Goal: Book appointment/travel/reservation

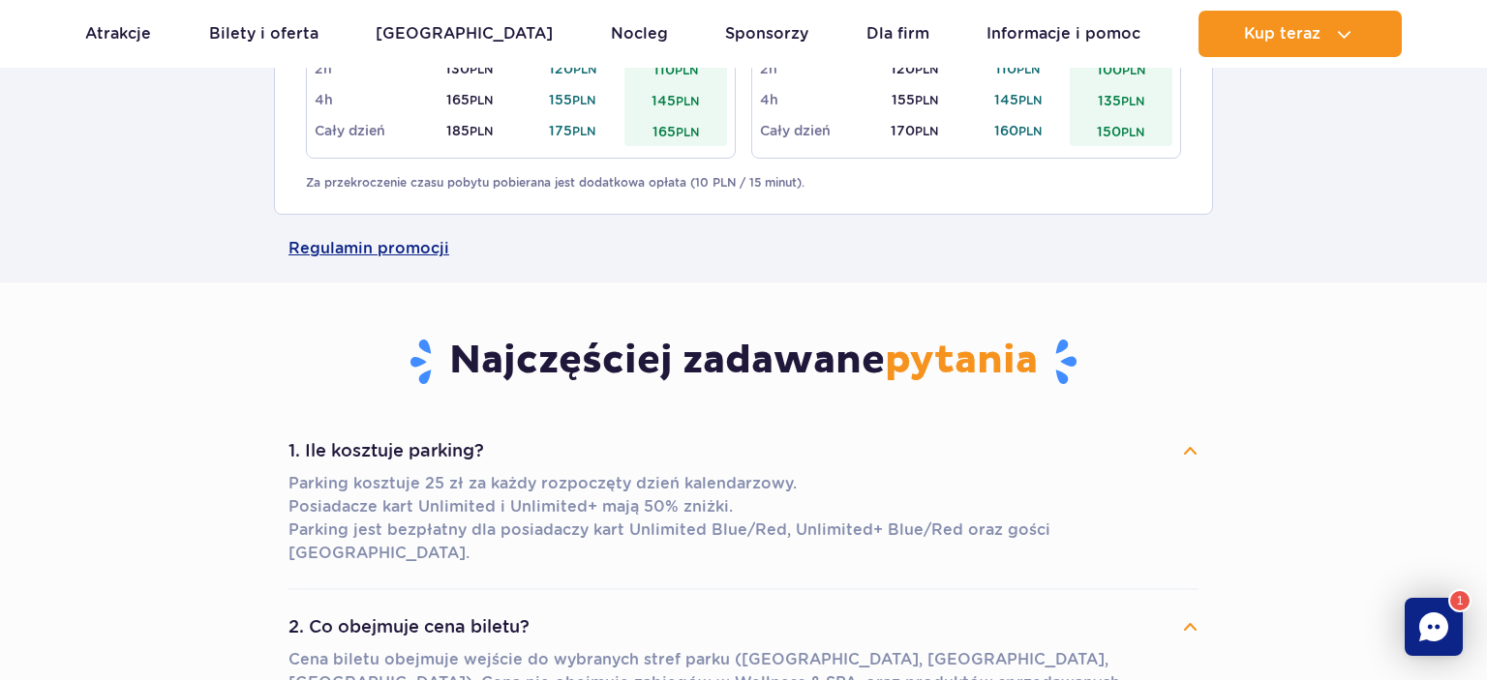
scroll to position [919, 0]
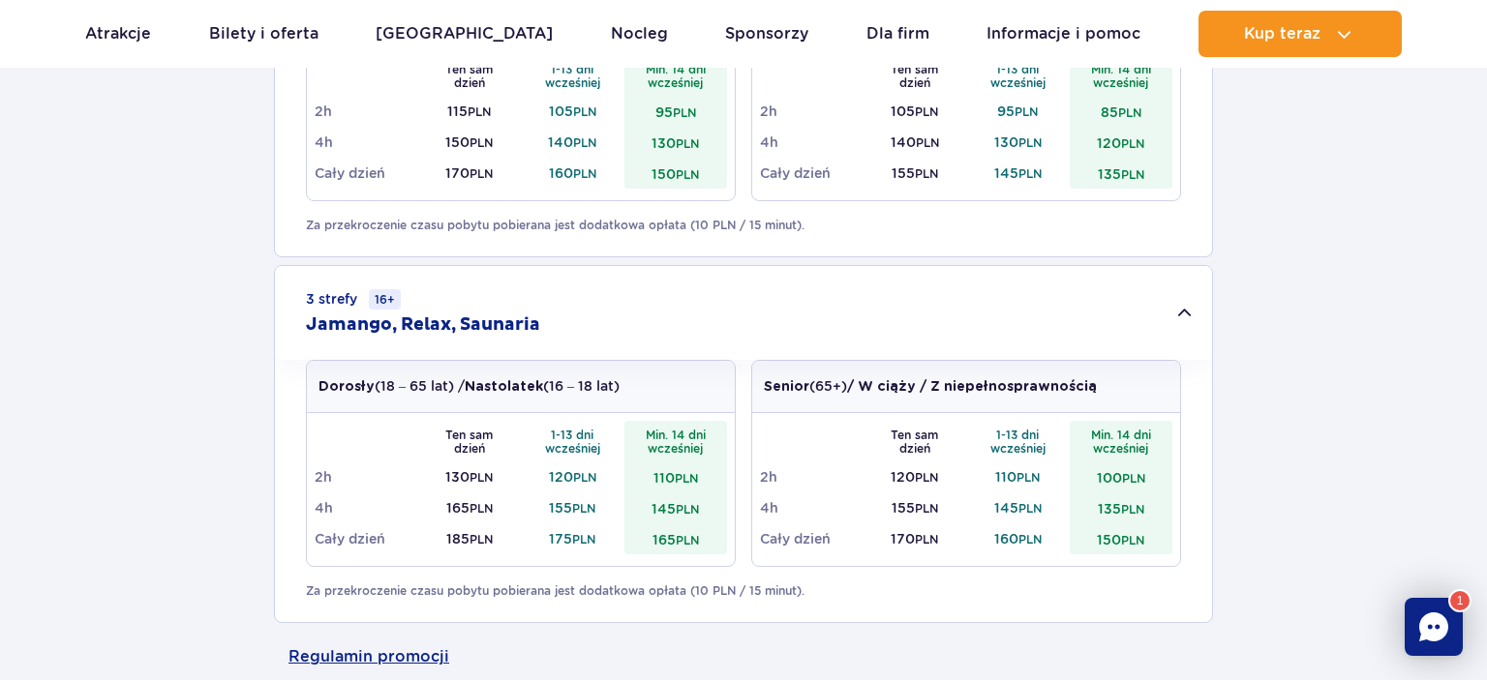
click at [501, 325] on h2 "Jamango, Relax, Saunaria" at bounding box center [423, 325] width 234 height 23
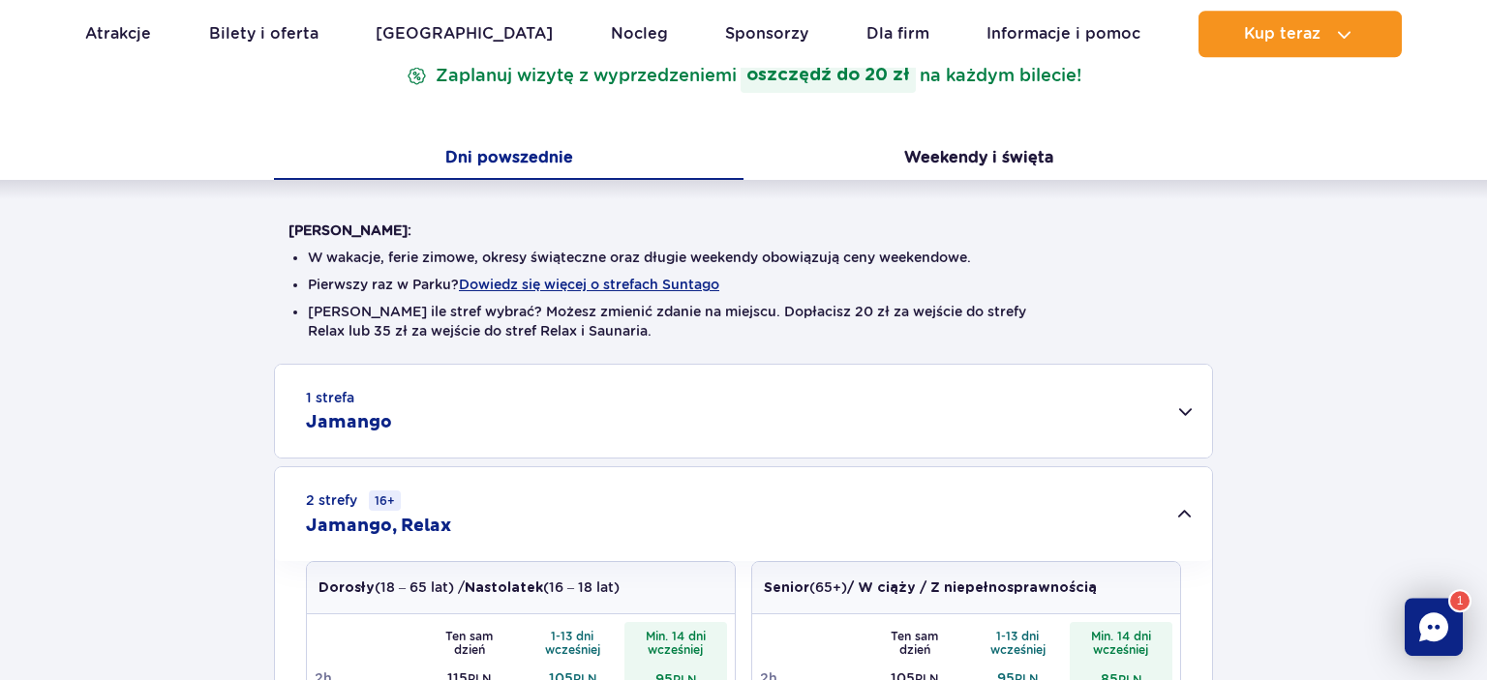
scroll to position [102, 0]
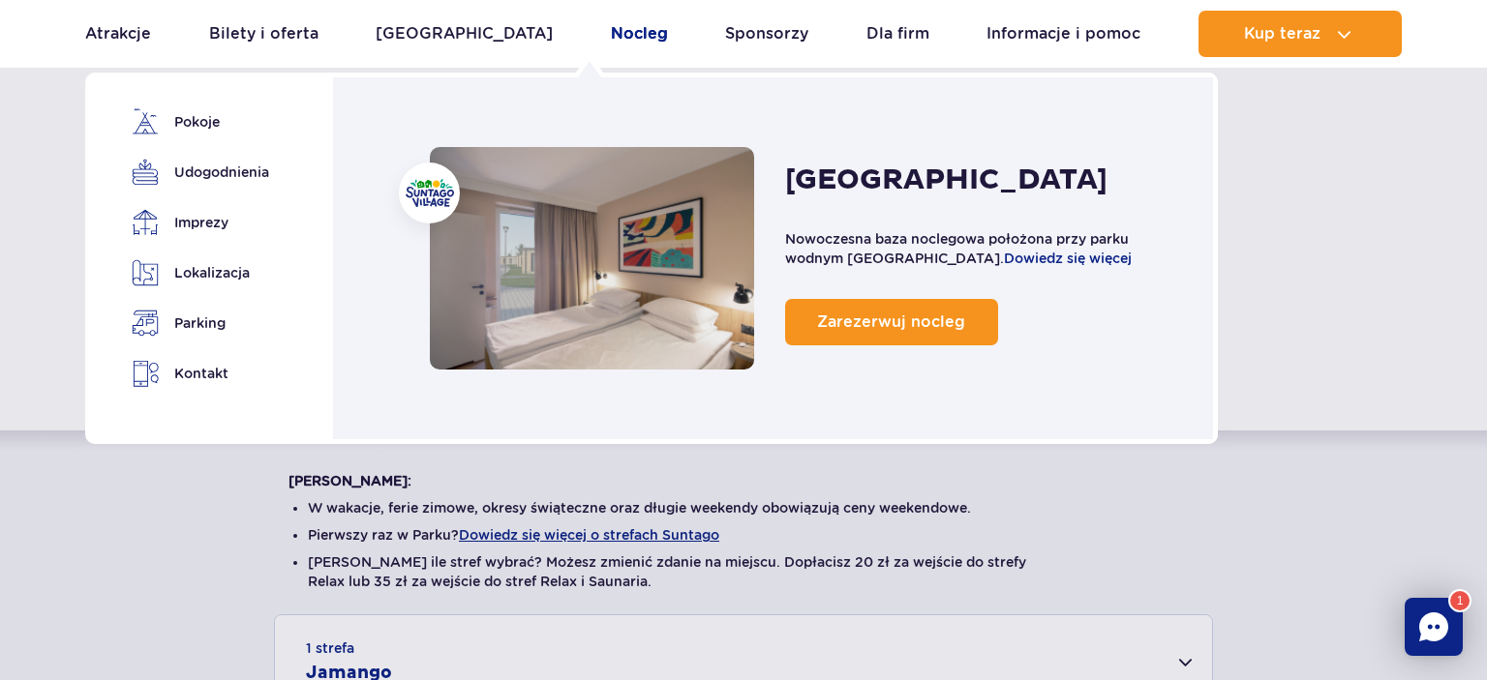
click at [611, 27] on link "Nocleg" at bounding box center [639, 34] width 57 height 46
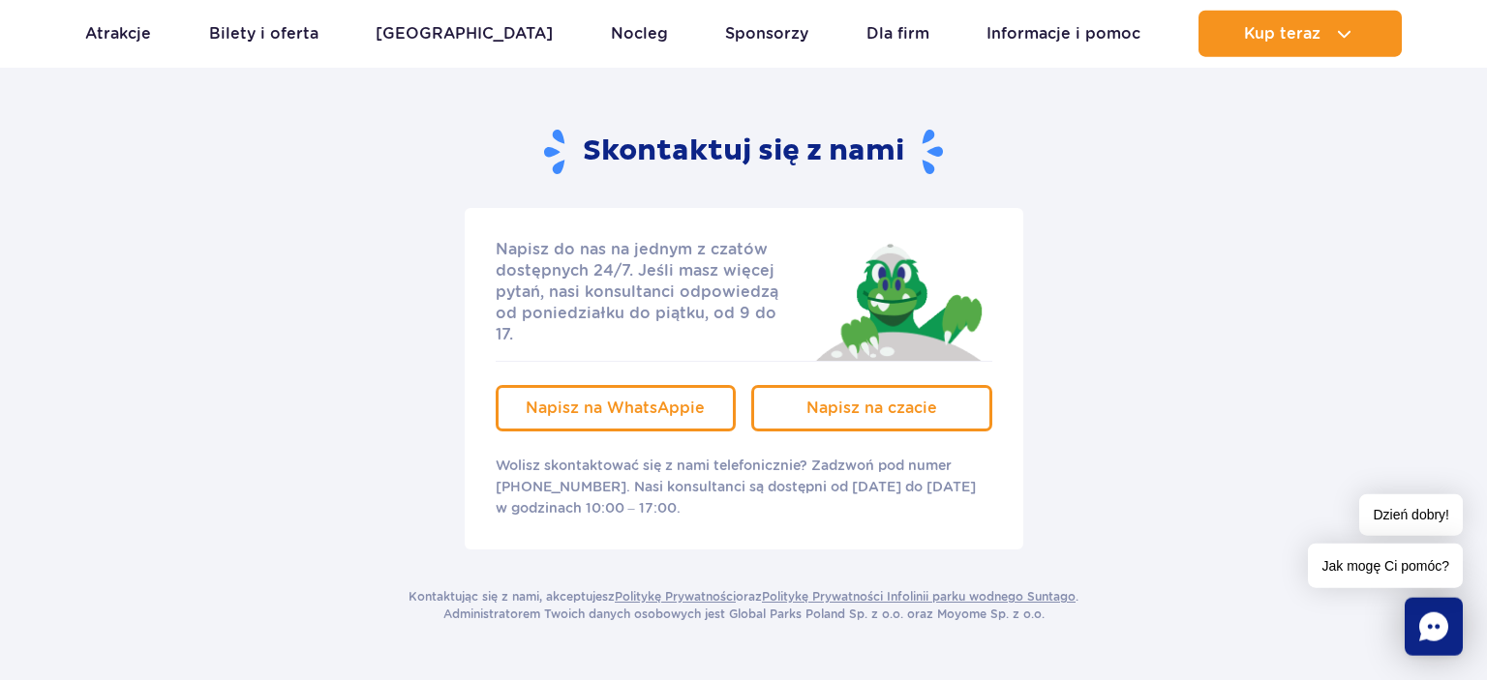
scroll to position [306, 0]
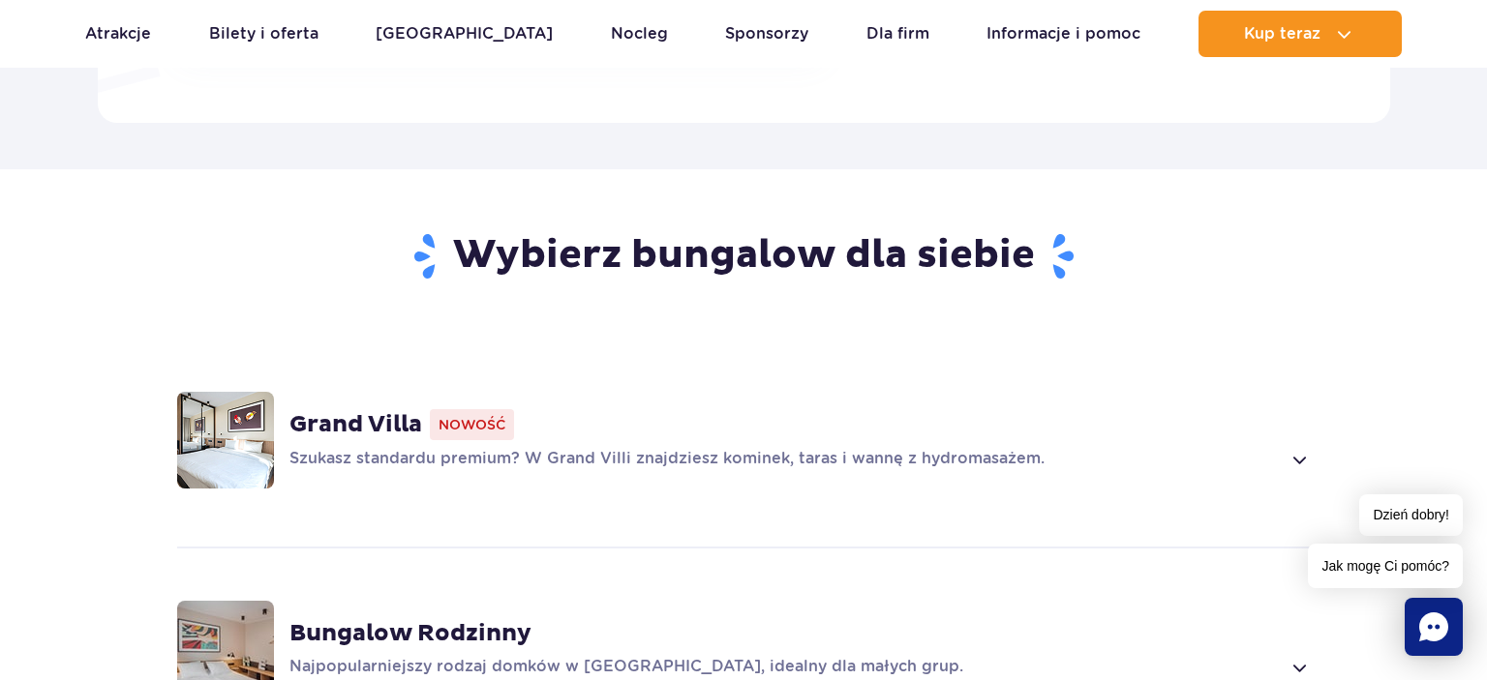
scroll to position [1533, 0]
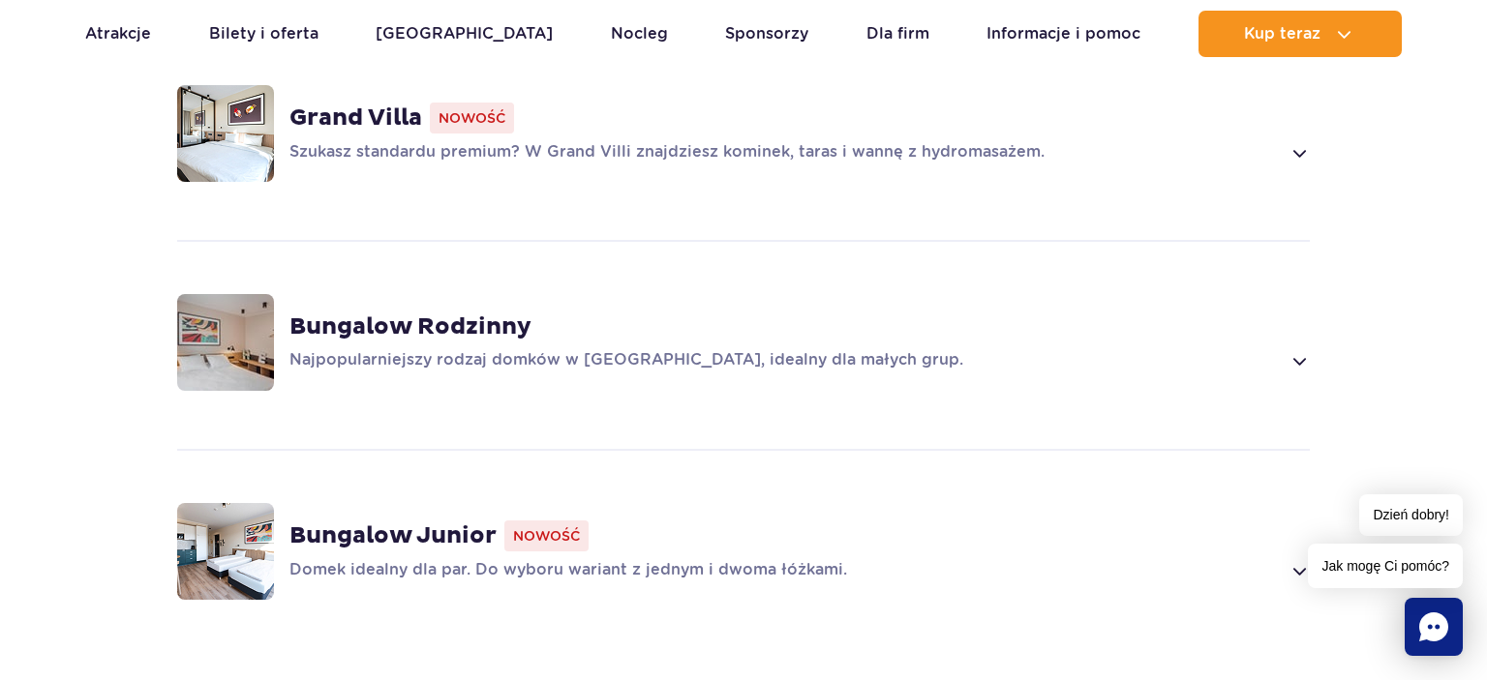
click at [349, 104] on strong "Grand Villa" at bounding box center [355, 118] width 133 height 29
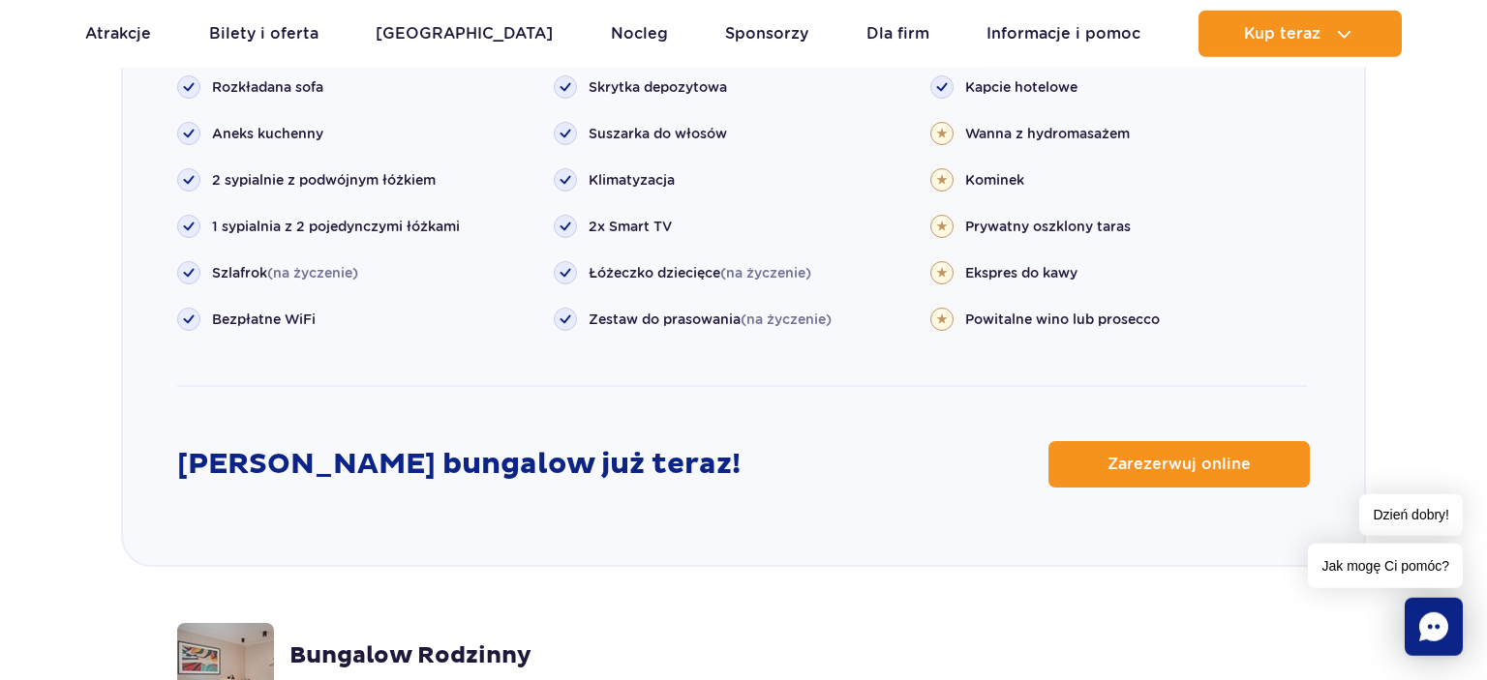
scroll to position [2195, 0]
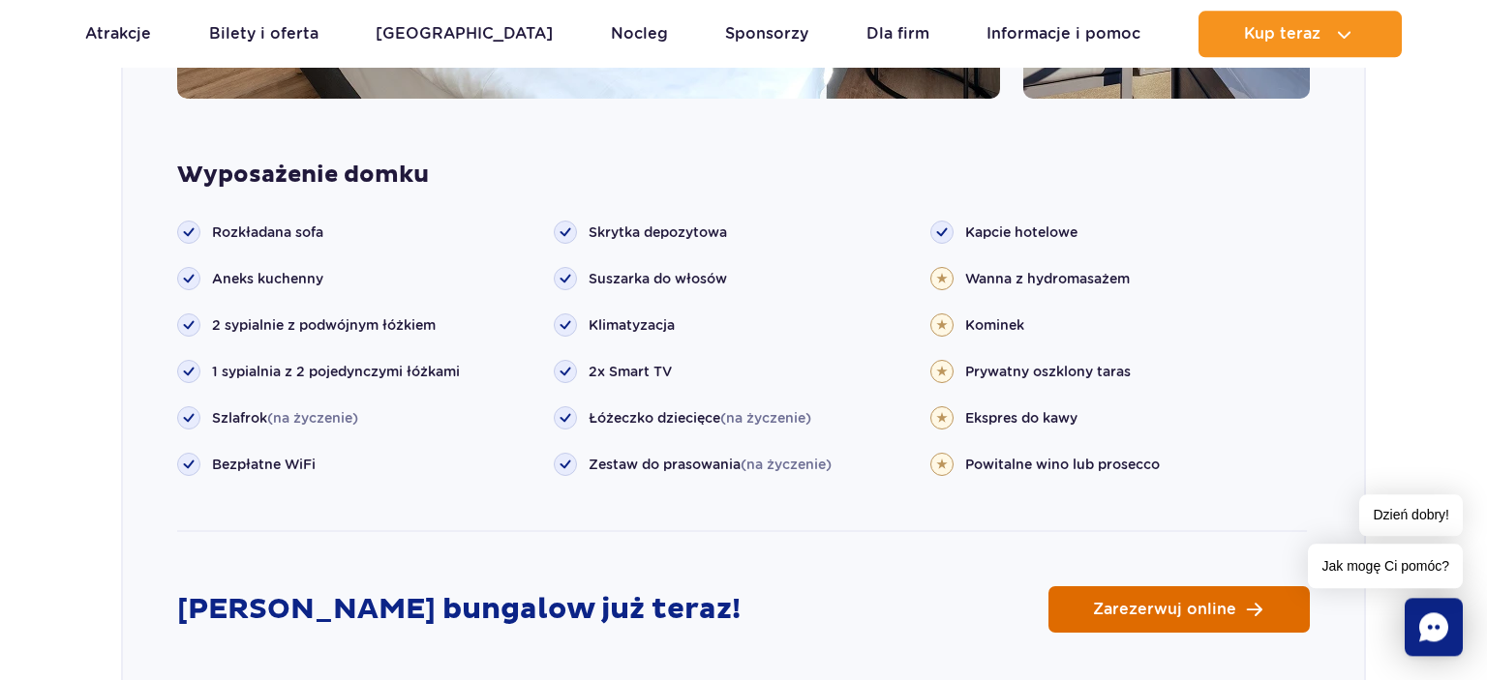
click at [1145, 602] on span "Zarezerwuj online" at bounding box center [1164, 609] width 143 height 15
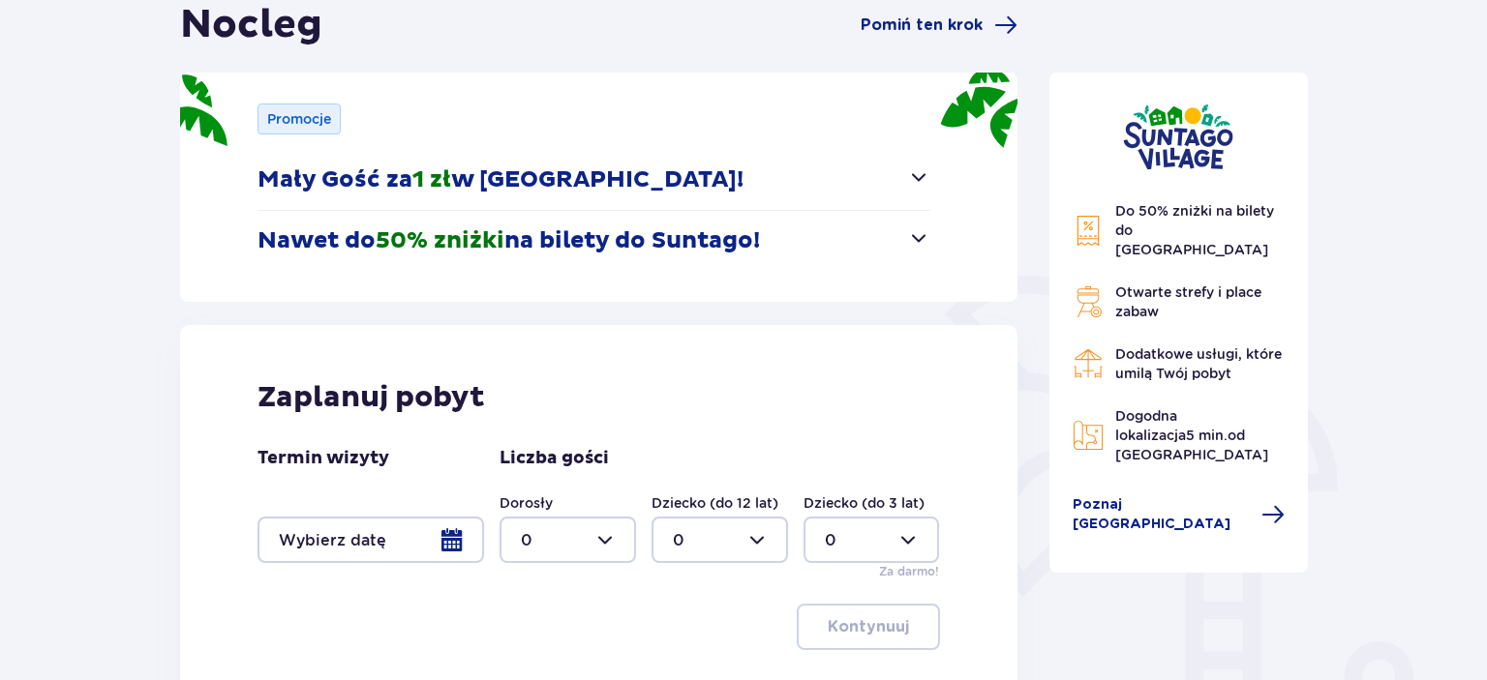
scroll to position [306, 0]
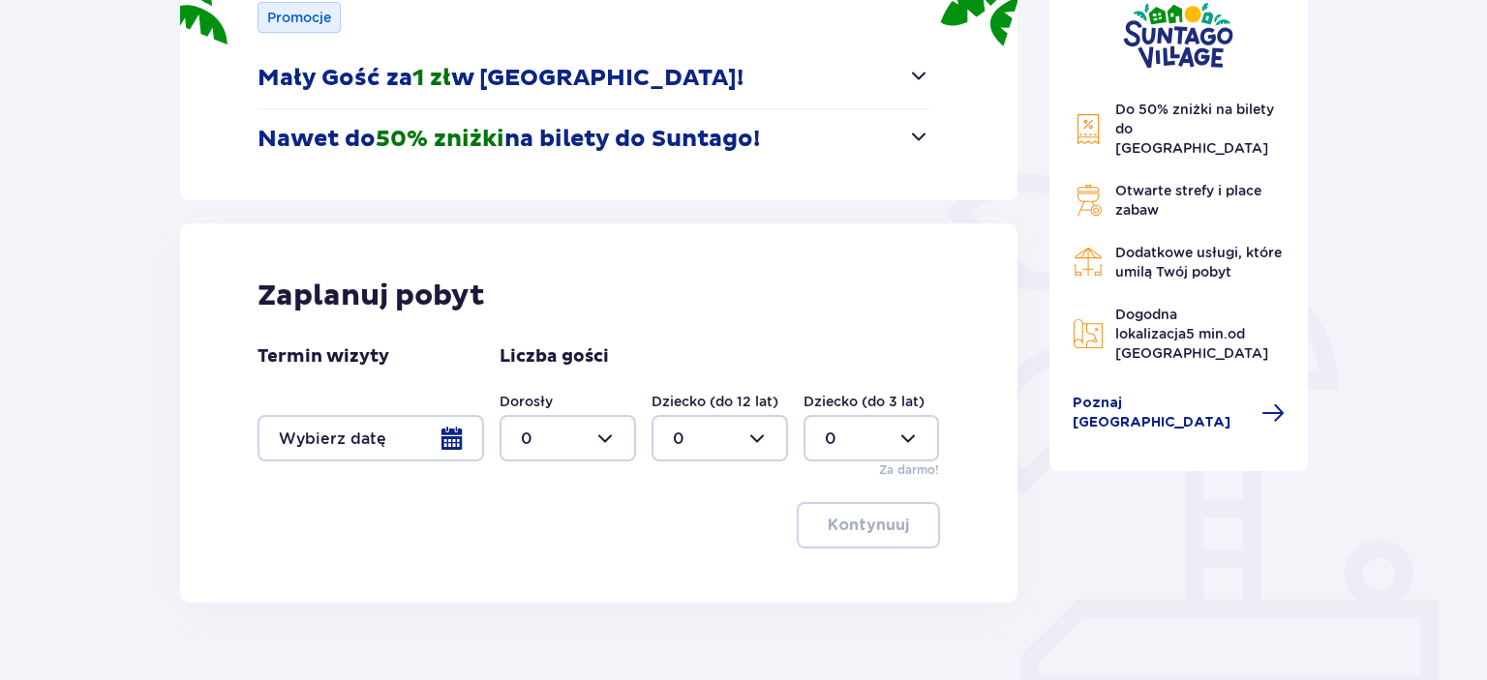
click at [598, 447] on div at bounding box center [567, 438] width 136 height 46
click at [535, 584] on div "2" at bounding box center [568, 578] width 94 height 21
type input "2"
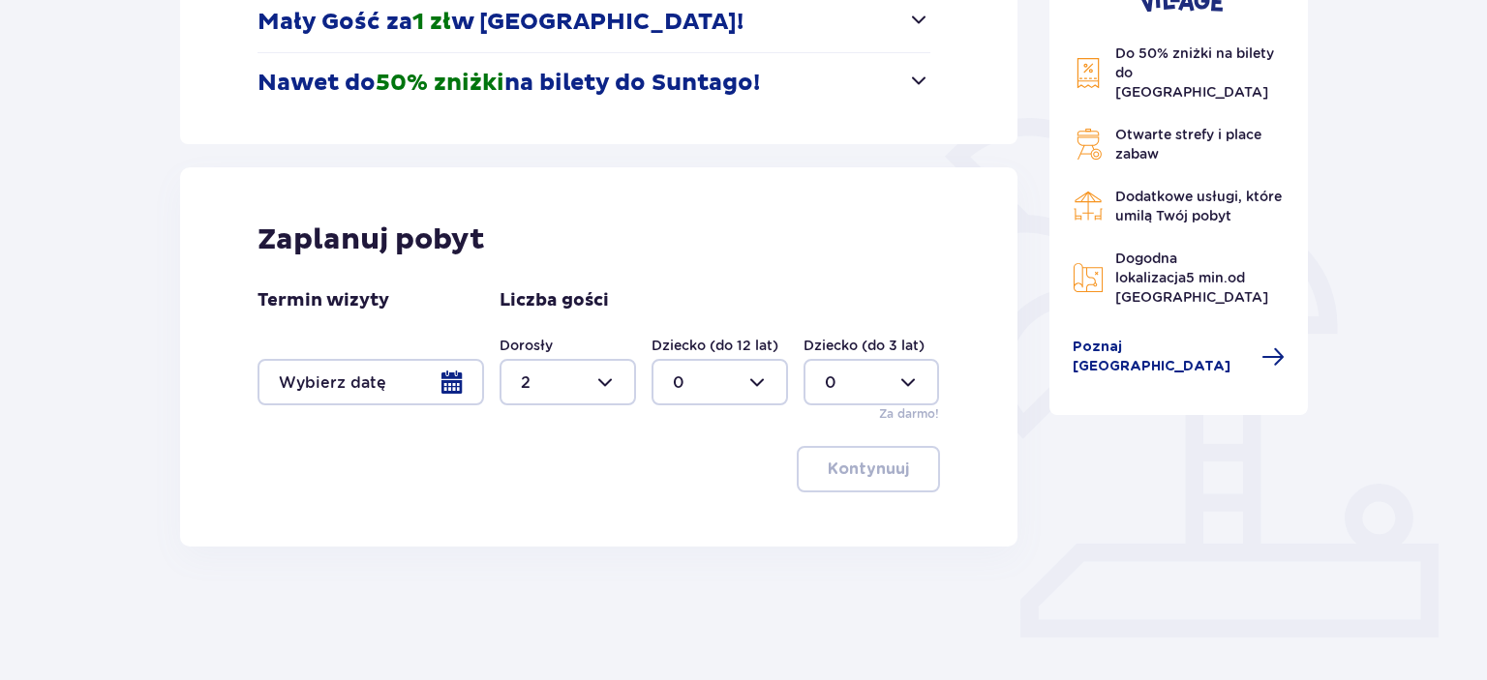
scroll to position [395, 0]
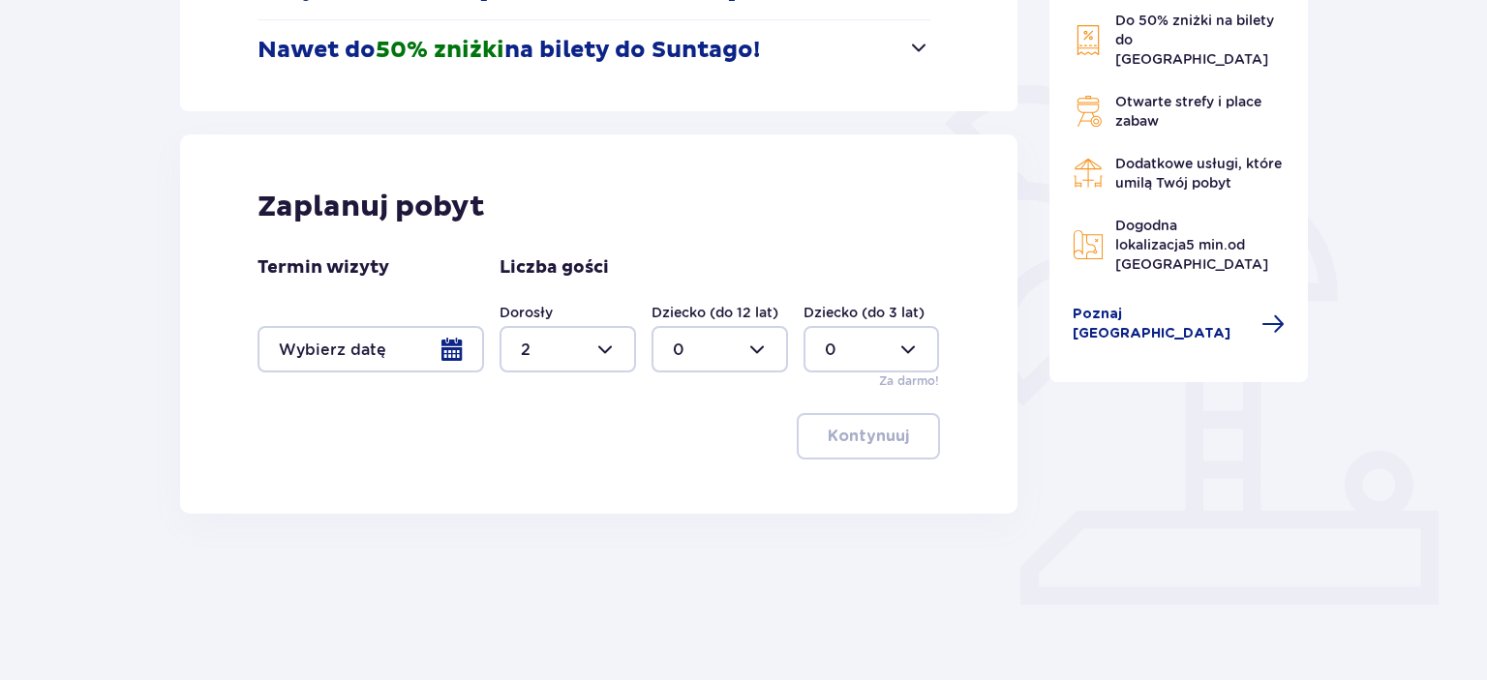
click at [376, 363] on div at bounding box center [370, 349] width 226 height 46
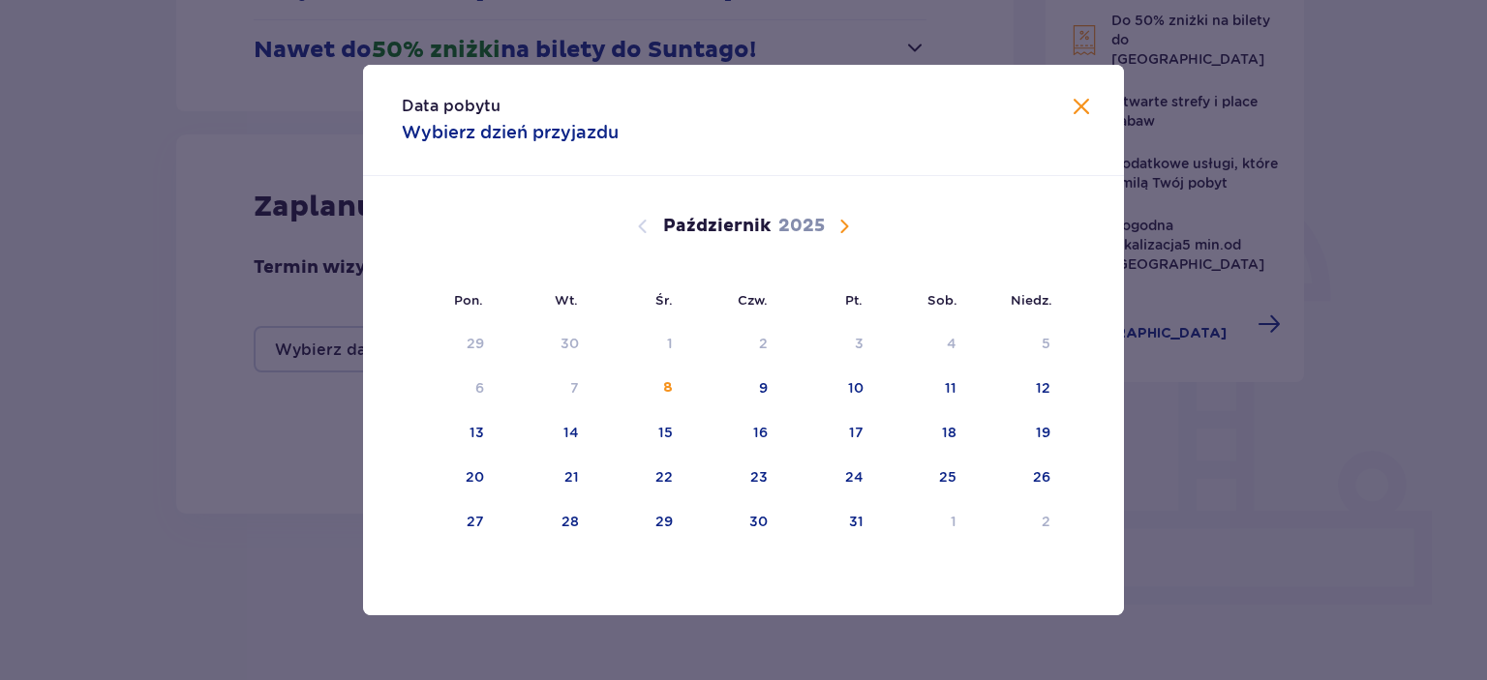
click at [833, 228] on span "Następny miesiąc" at bounding box center [843, 226] width 23 height 23
click at [864, 528] on div "28" at bounding box center [827, 522] width 94 height 43
click at [935, 521] on div "29" at bounding box center [921, 522] width 94 height 43
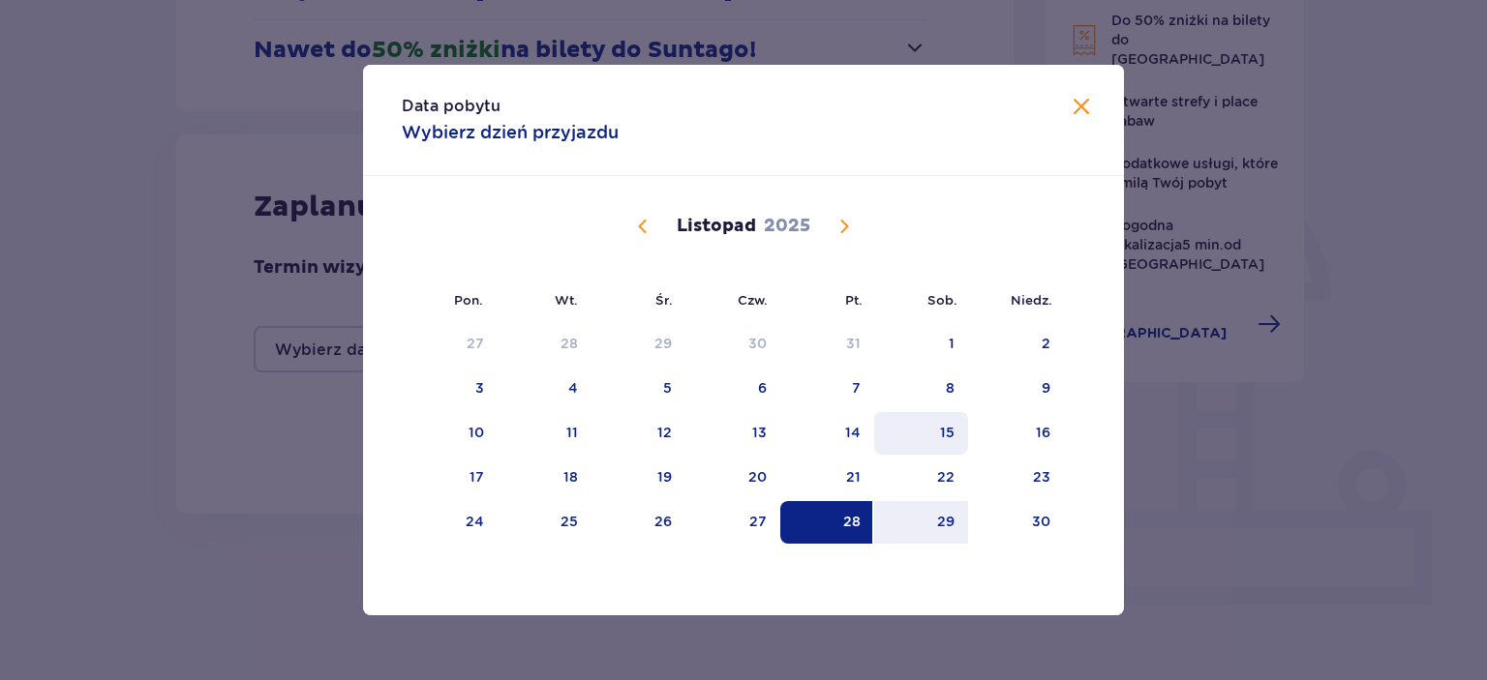
type input "28.11.25 - 29.11.25"
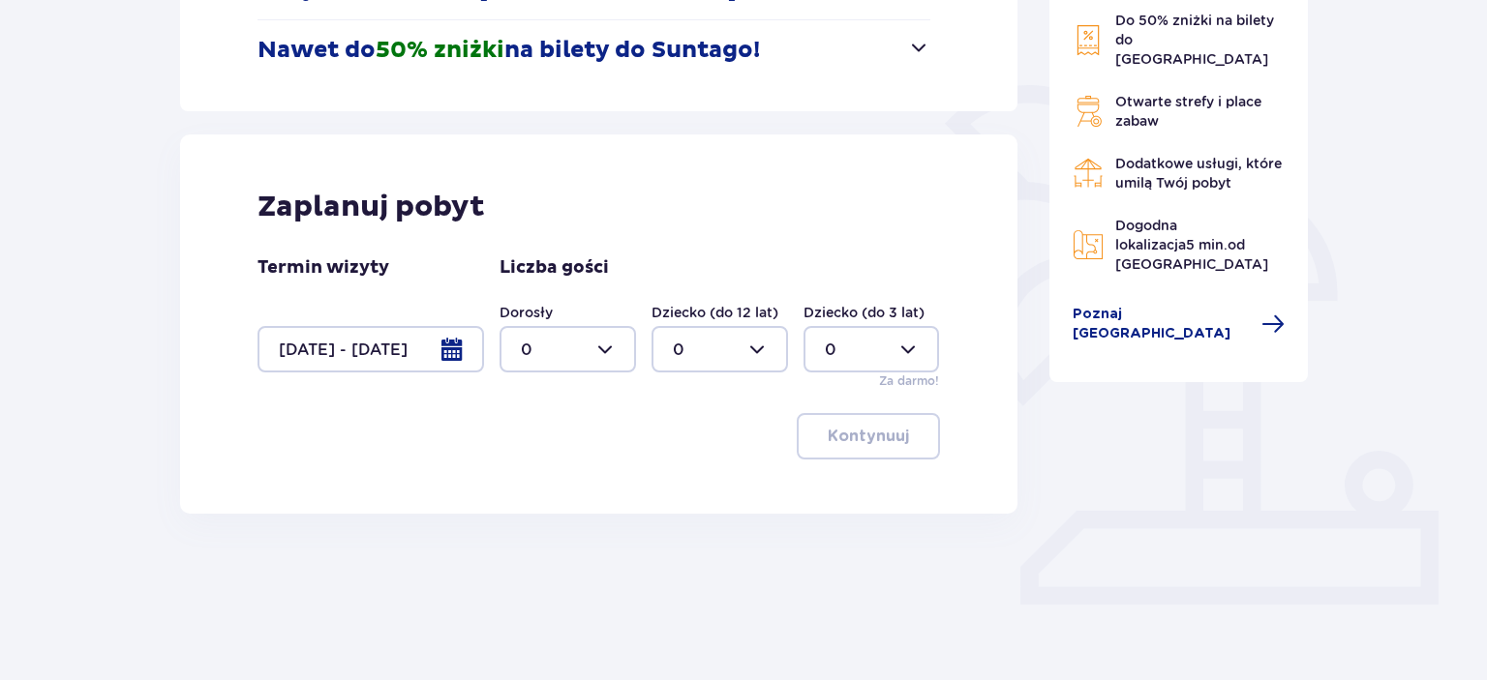
click at [594, 355] on div at bounding box center [567, 349] width 136 height 46
click at [560, 499] on div "2" at bounding box center [568, 489] width 94 height 21
type input "2"
click at [970, 442] on div "Zaplanuj pobyt Termin wizyty 28.11.25 - 29.11.25 Liczba gości Dorosły 2 Dziecko…" at bounding box center [598, 324] width 837 height 379
click at [863, 433] on p "Kontynuuj" at bounding box center [867, 436] width 81 height 21
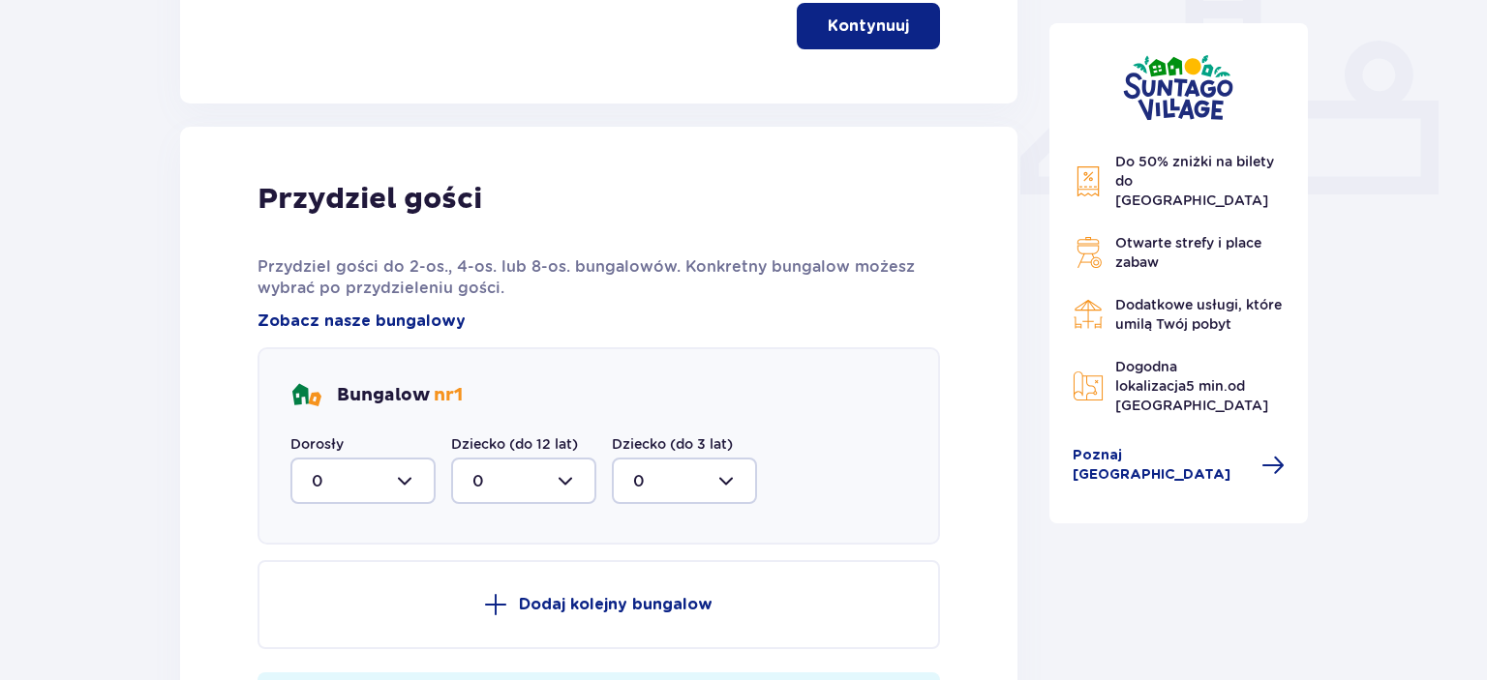
scroll to position [578, 0]
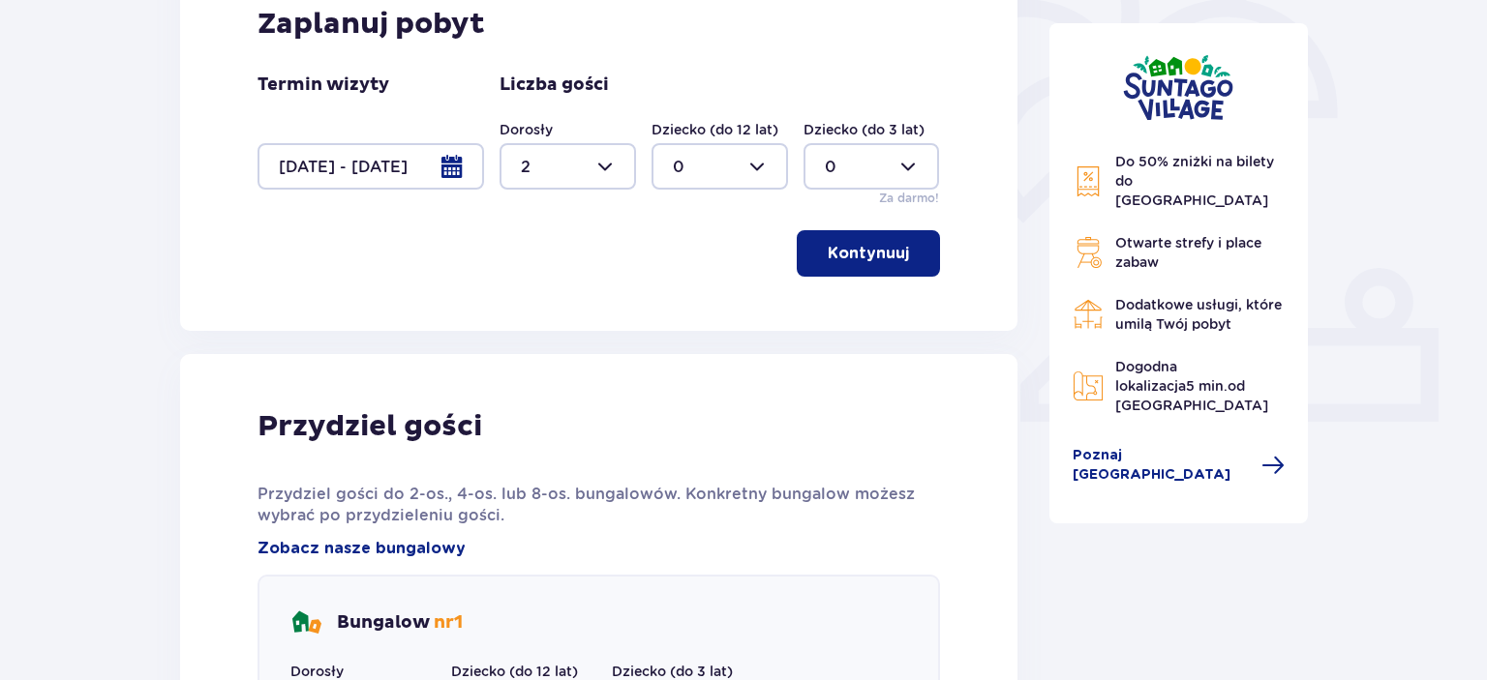
click at [832, 239] on button "Kontynuuj" at bounding box center [867, 253] width 143 height 46
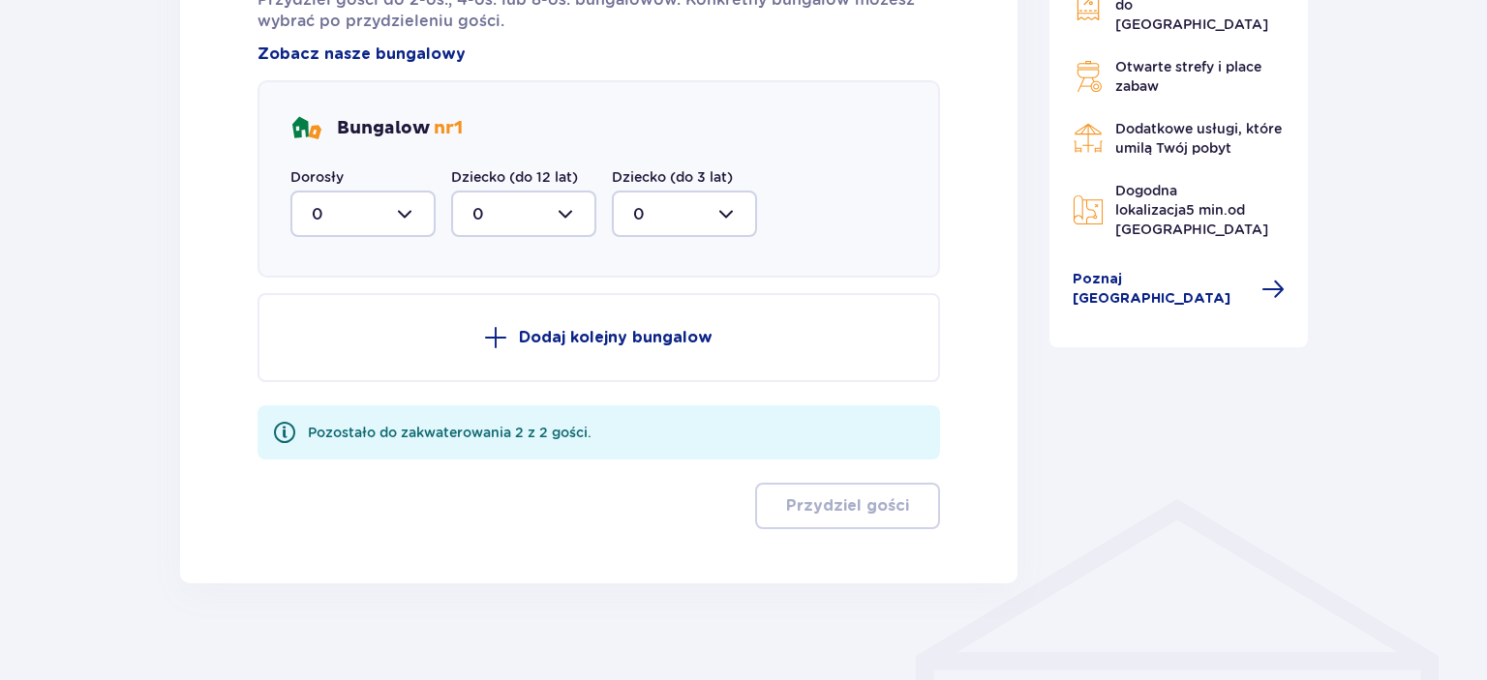
scroll to position [1089, 0]
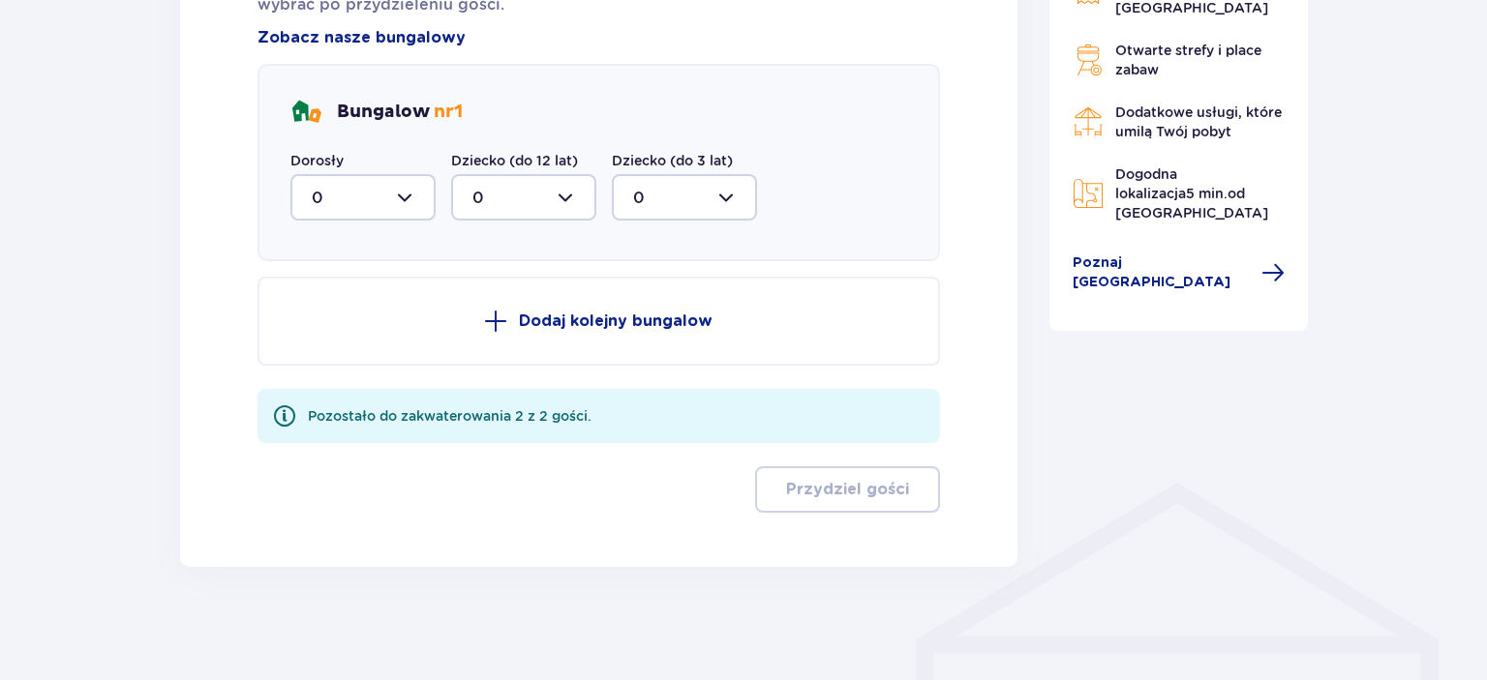
click at [385, 205] on div at bounding box center [362, 197] width 145 height 46
click at [335, 331] on div "2" at bounding box center [363, 337] width 103 height 21
type input "2"
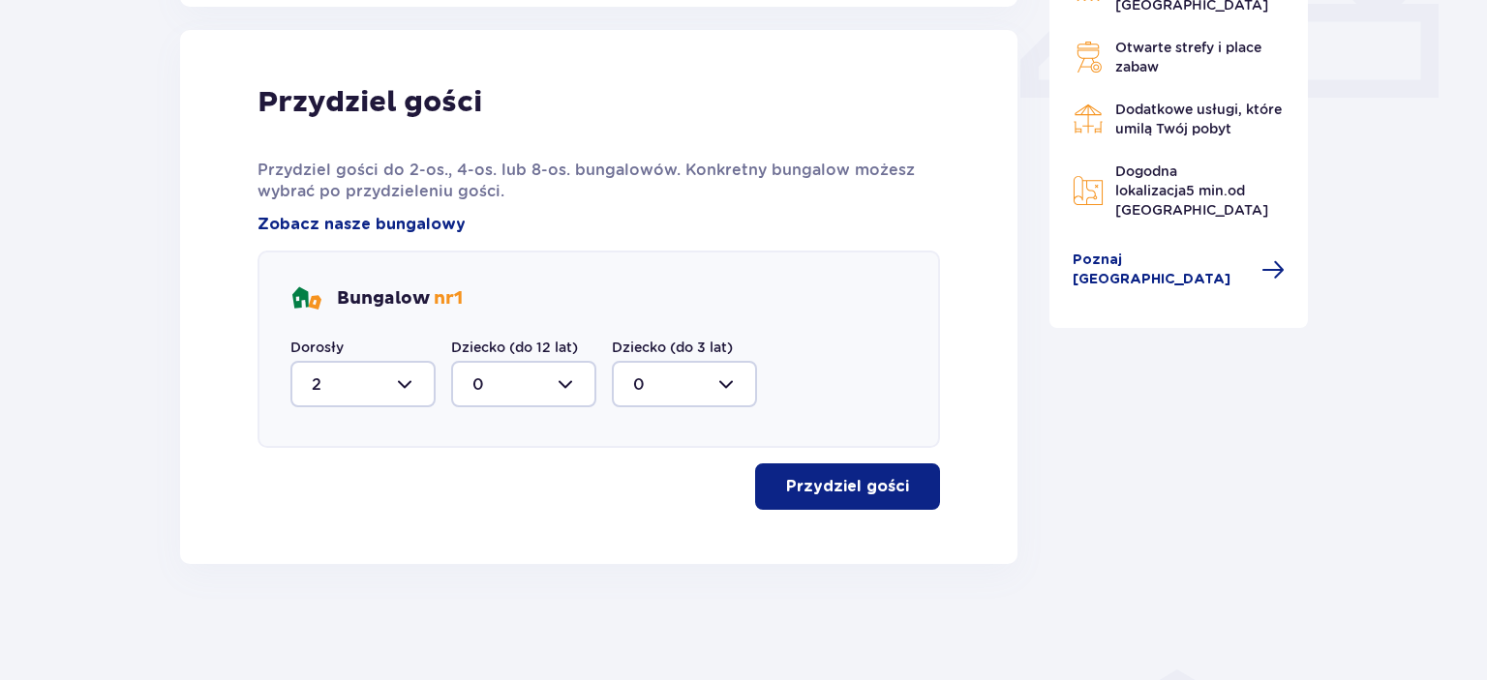
scroll to position [900, 0]
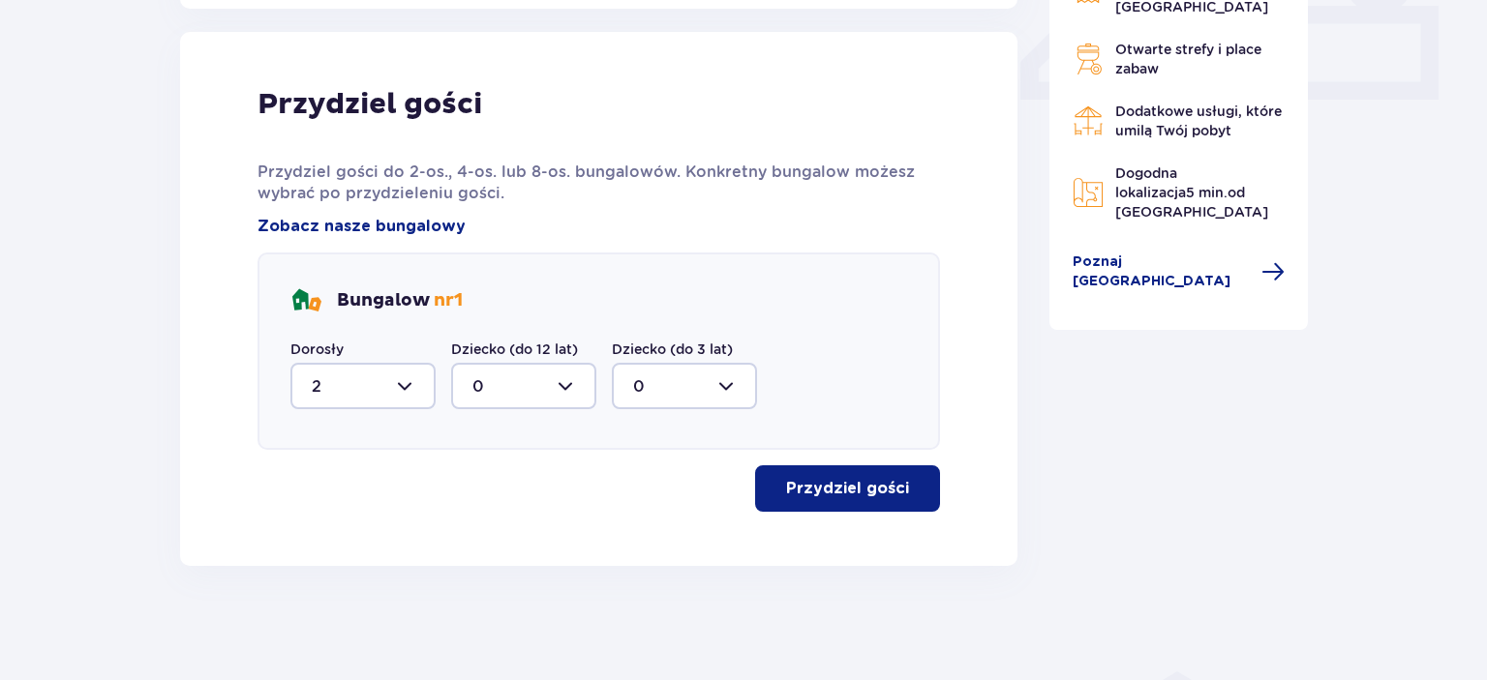
click at [868, 486] on p "Przydziel gości" at bounding box center [847, 488] width 123 height 21
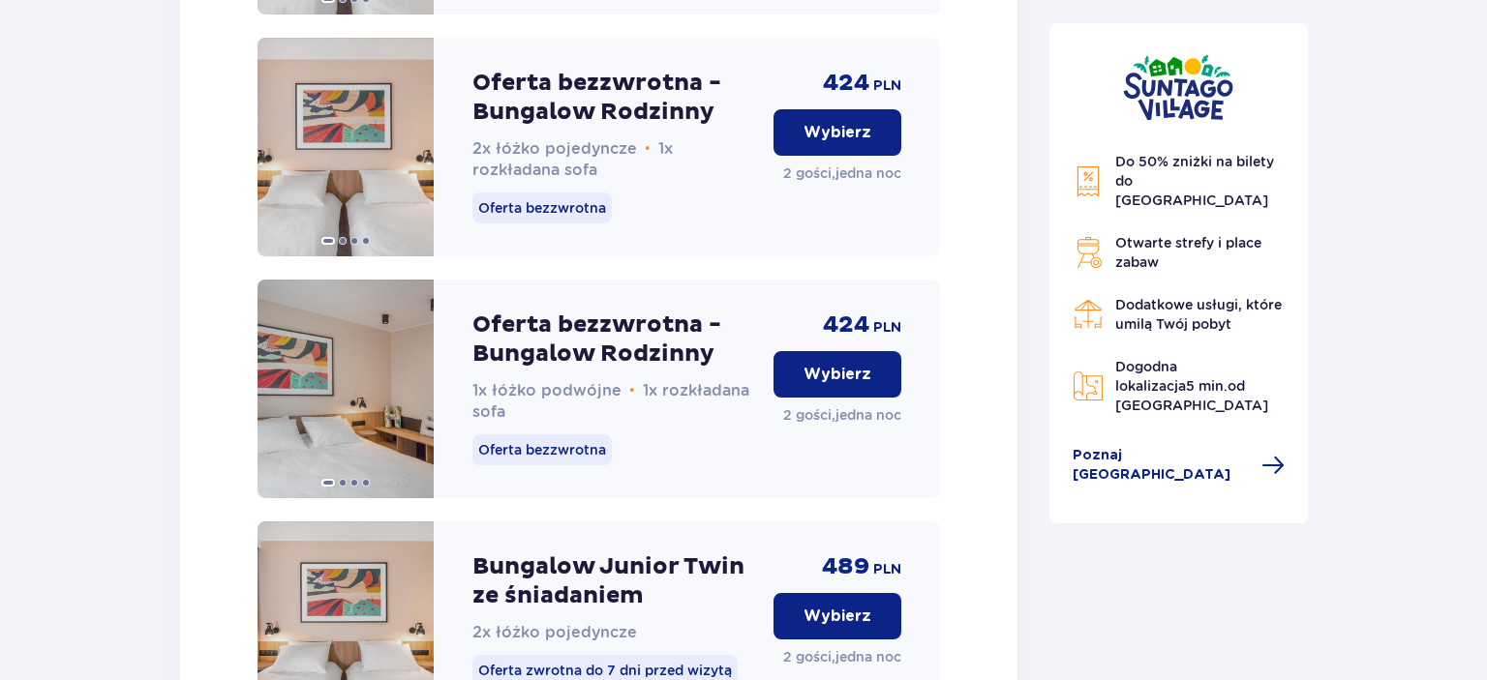
scroll to position [2589, 0]
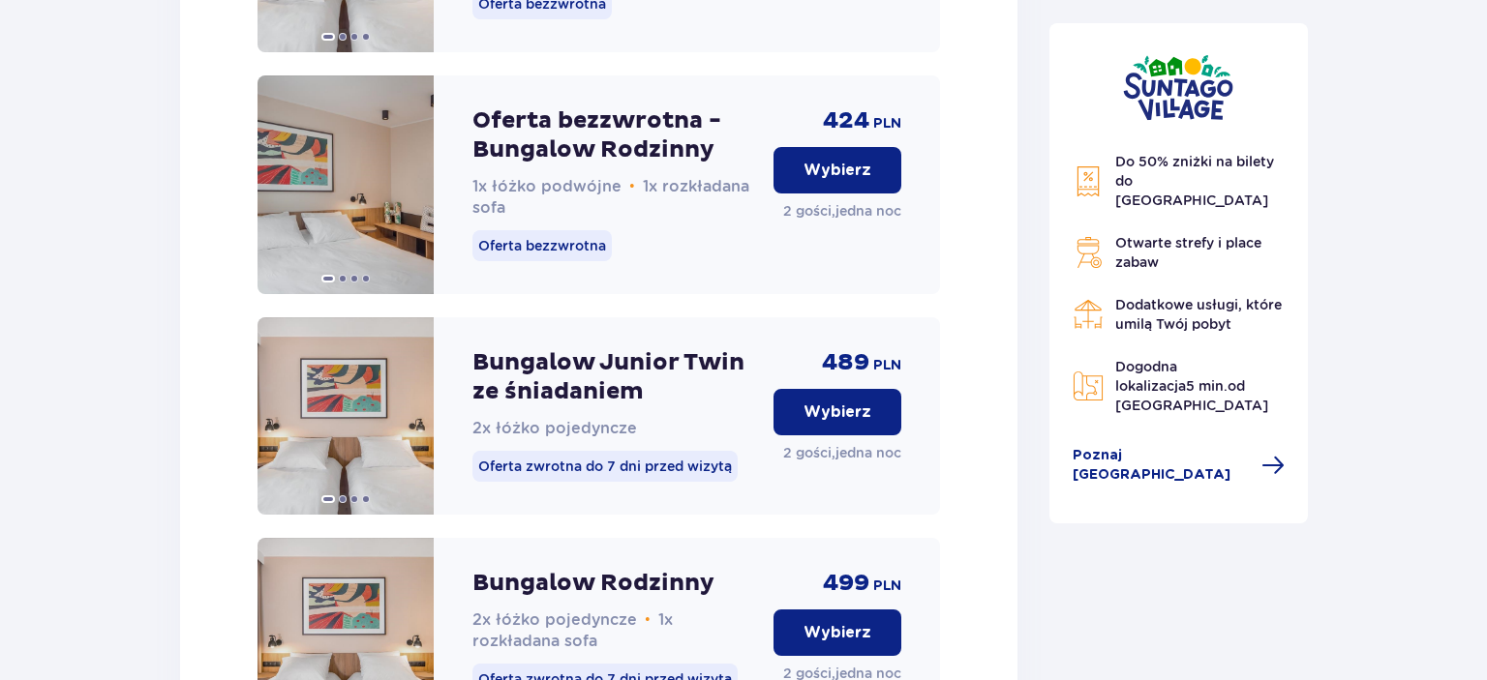
click at [840, 181] on p "Wybierz" at bounding box center [837, 170] width 68 height 21
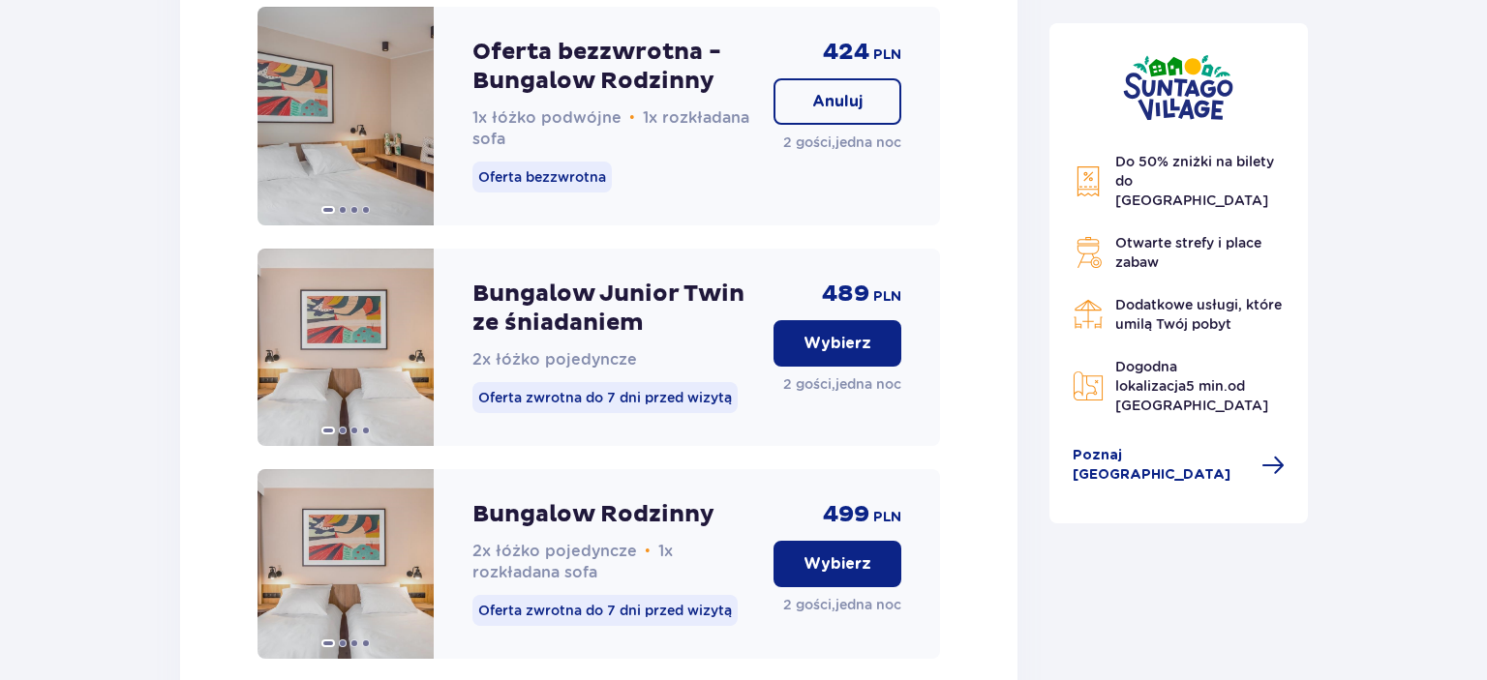
scroll to position [2494, 0]
